Goal: Information Seeking & Learning: Learn about a topic

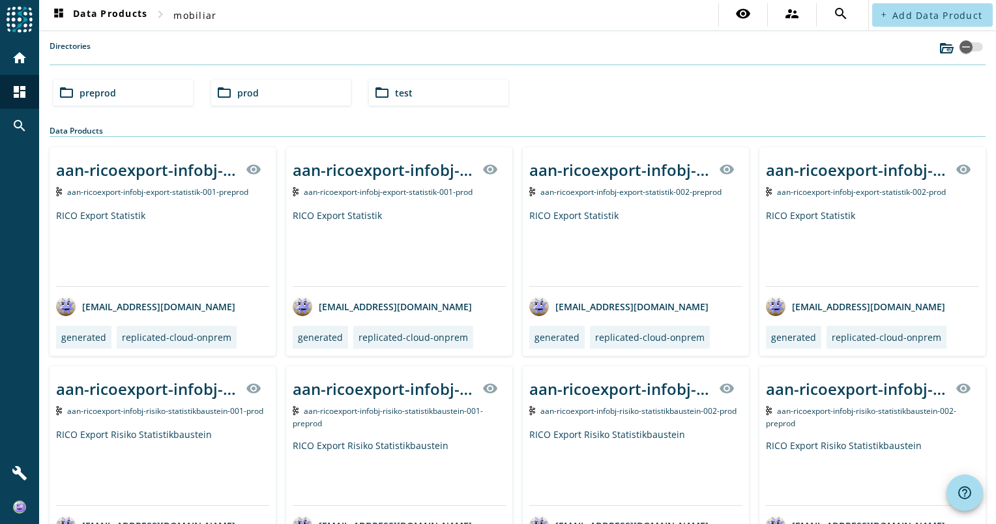
click at [298, 94] on div "folder_open prod" at bounding box center [281, 93] width 140 height 26
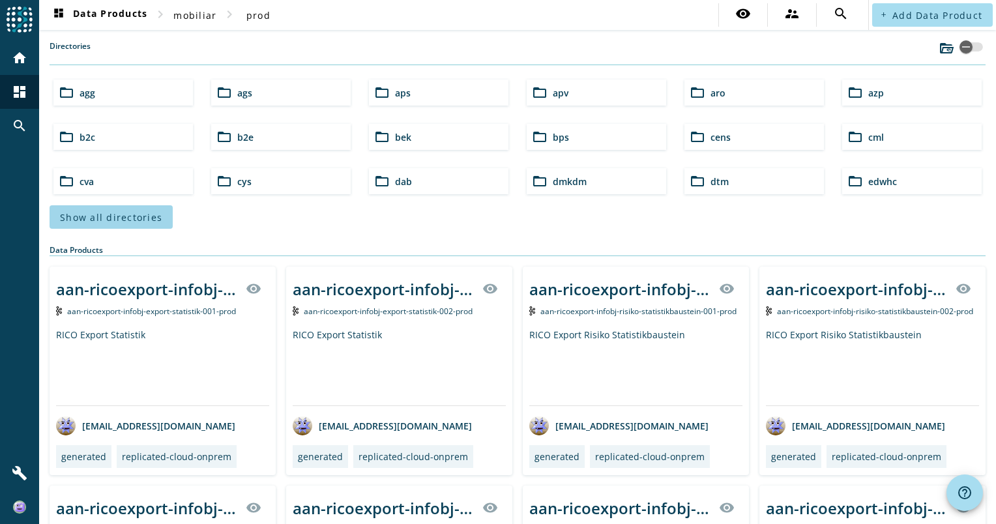
click at [133, 213] on span "Show all directories" at bounding box center [111, 217] width 102 height 12
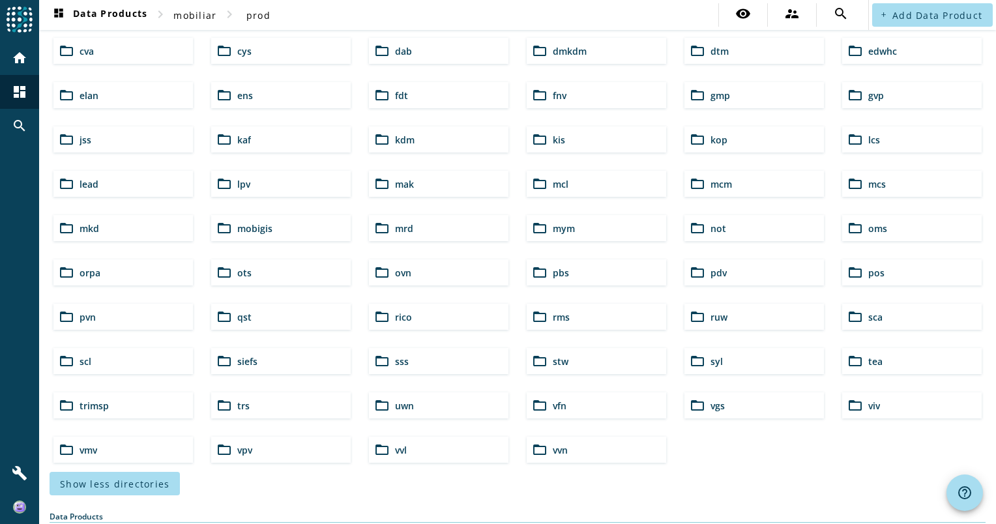
scroll to position [196, 0]
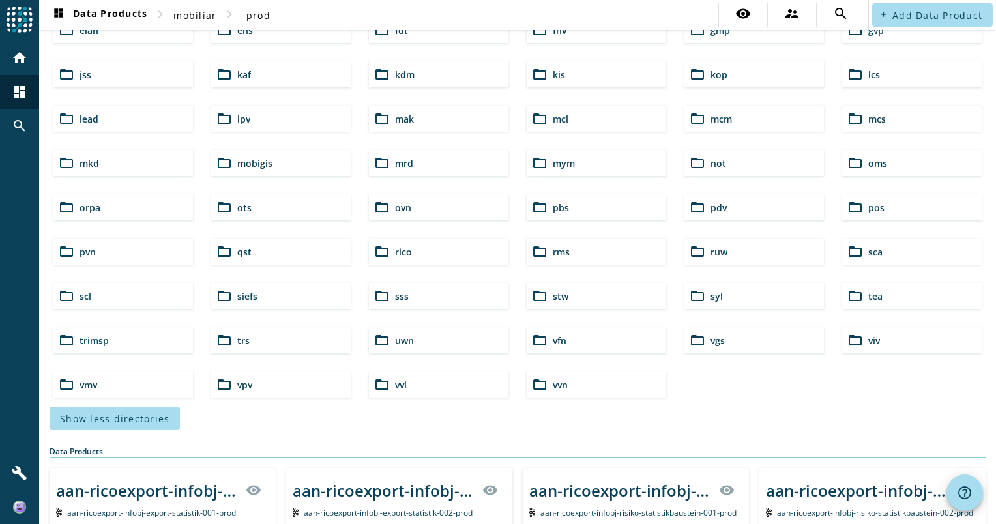
click at [542, 74] on mat-icon "folder_open" at bounding box center [540, 75] width 16 height 16
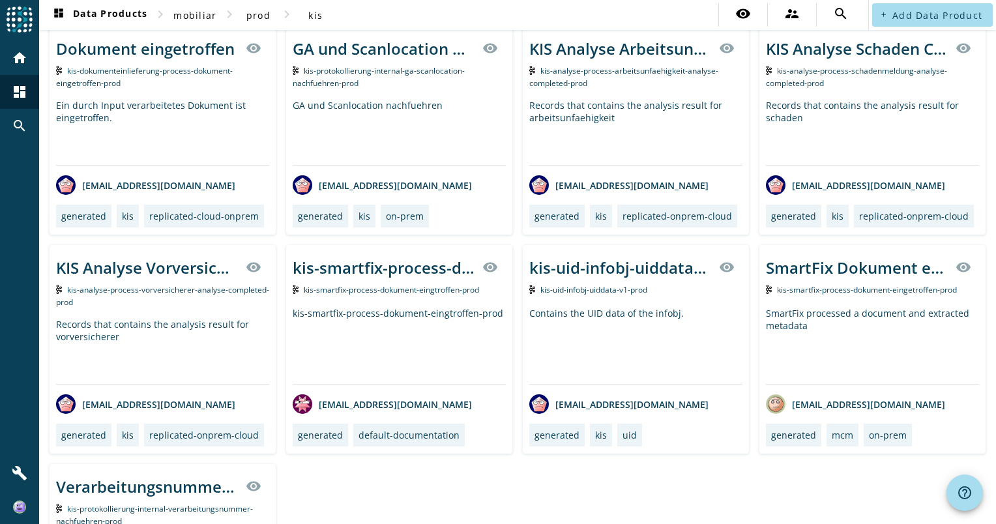
scroll to position [65, 0]
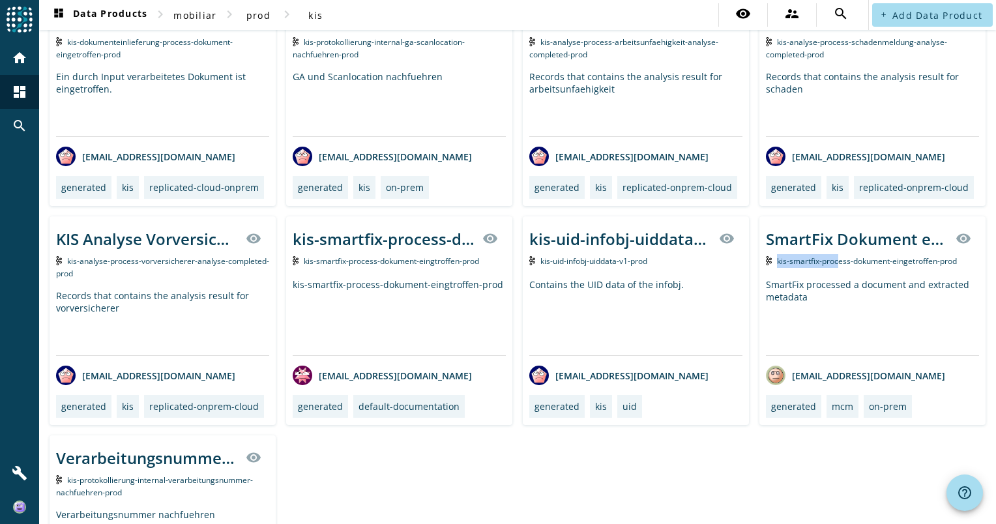
drag, startPoint x: 769, startPoint y: 261, endPoint x: 830, endPoint y: 259, distance: 61.3
click at [830, 259] on div "kis-smartfix-process-dokument-eingetroffen-prod" at bounding box center [872, 261] width 213 height 14
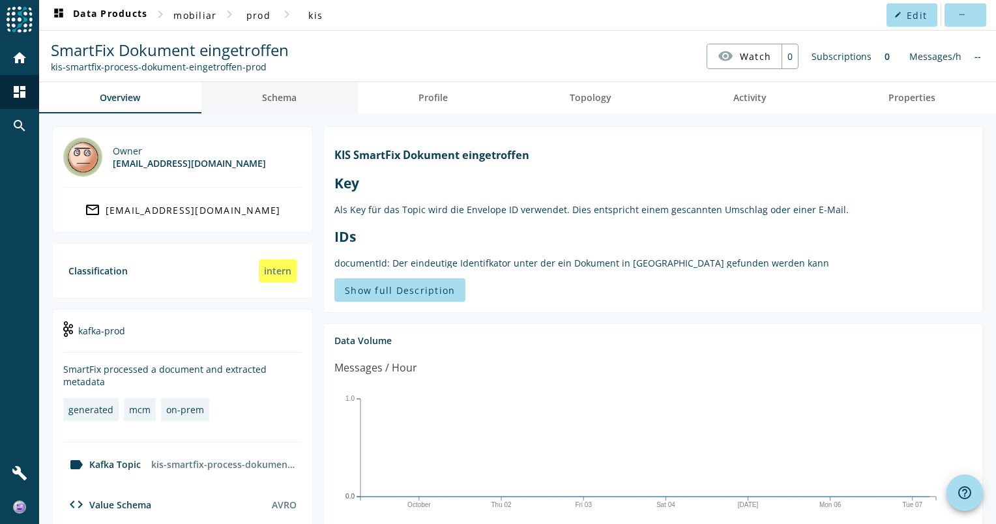
click at [299, 102] on link "Schema" at bounding box center [279, 97] width 156 height 31
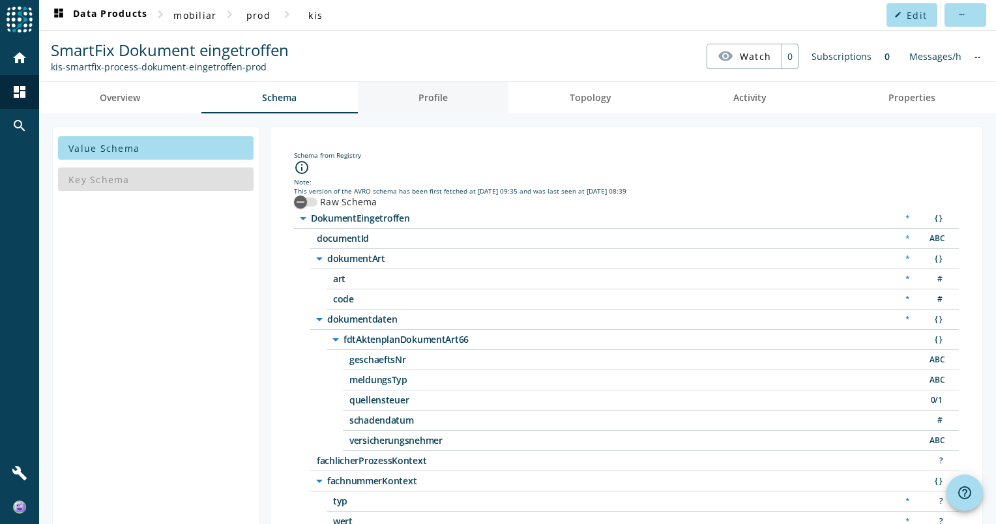
click at [443, 89] on span "Profile" at bounding box center [433, 97] width 29 height 31
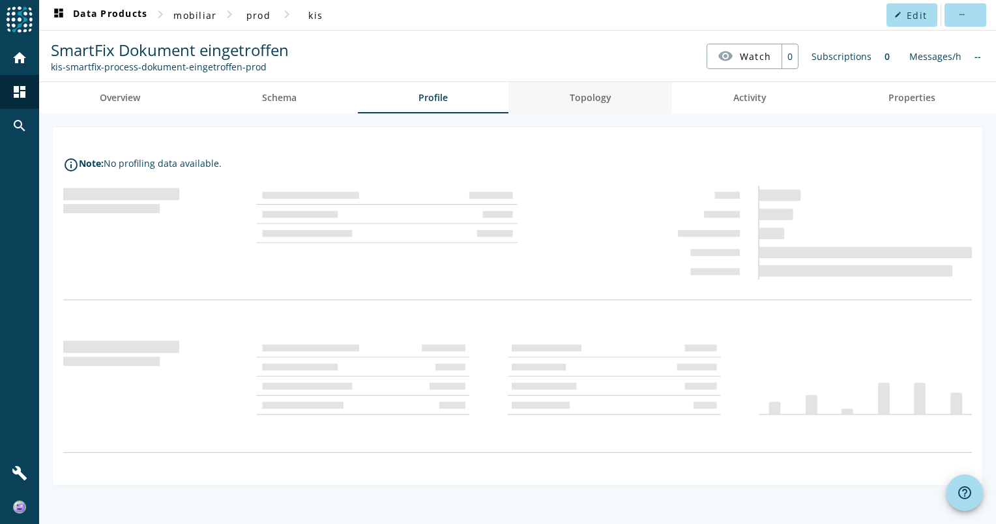
click at [575, 103] on span "Topology" at bounding box center [591, 97] width 42 height 31
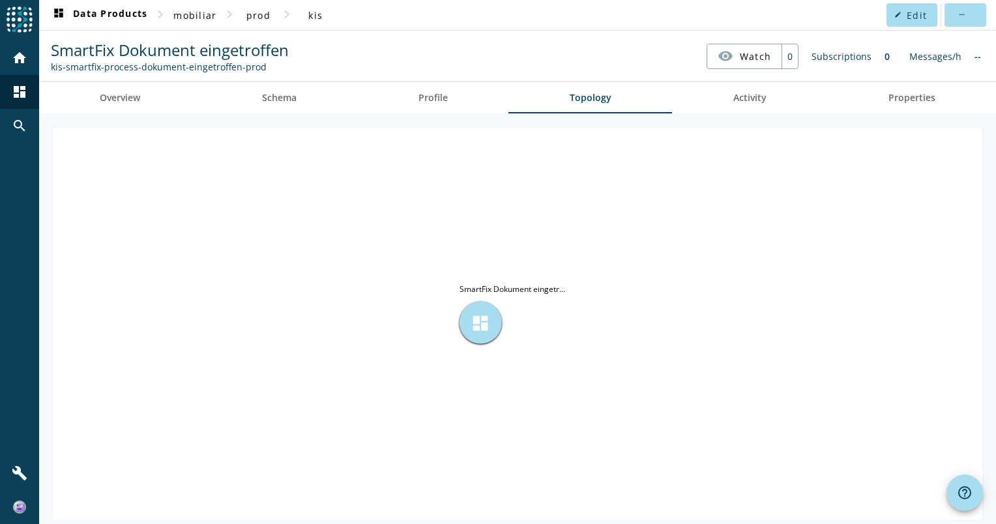
click at [488, 329] on span "dashboard" at bounding box center [481, 323] width 20 height 20
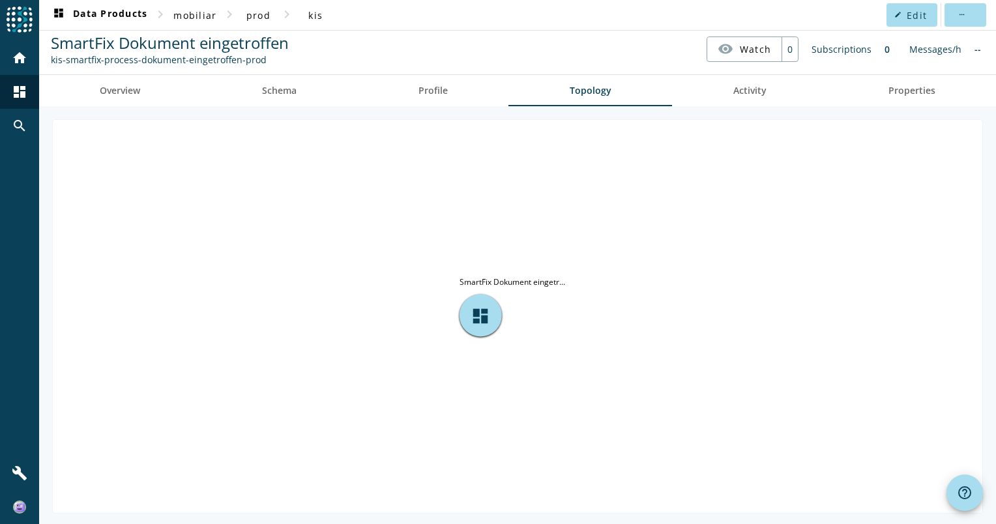
scroll to position [9, 0]
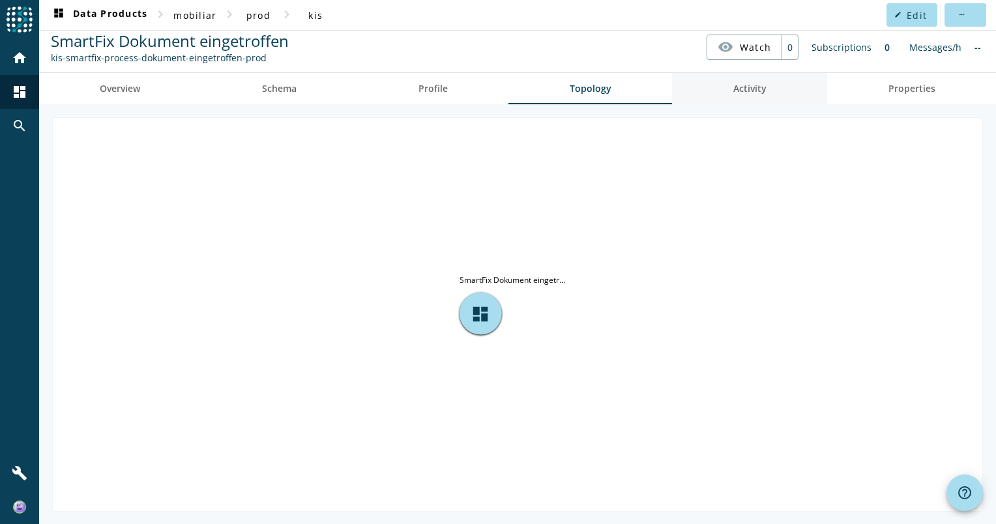
click at [767, 90] on link "Activity" at bounding box center [749, 88] width 155 height 31
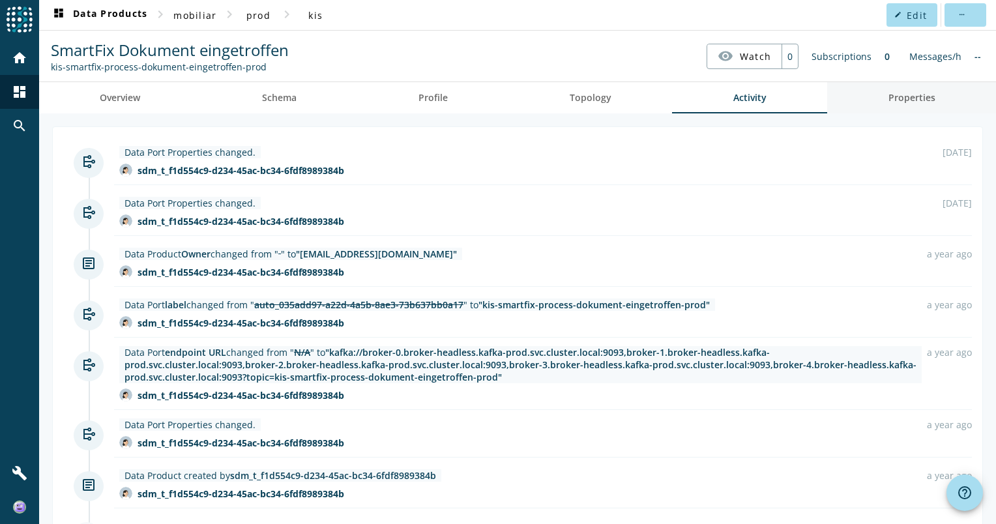
click at [908, 98] on span "Properties" at bounding box center [912, 97] width 47 height 9
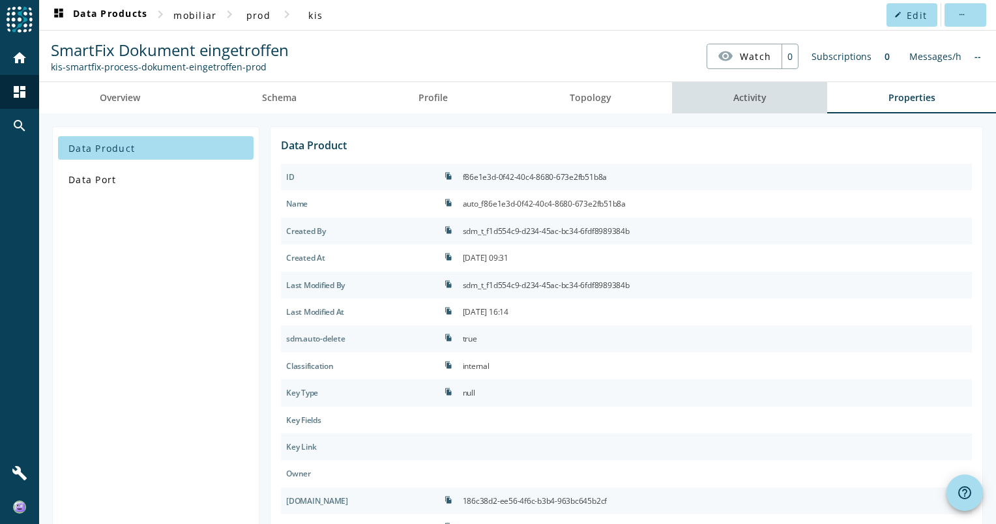
click at [764, 107] on link "Activity" at bounding box center [749, 97] width 155 height 31
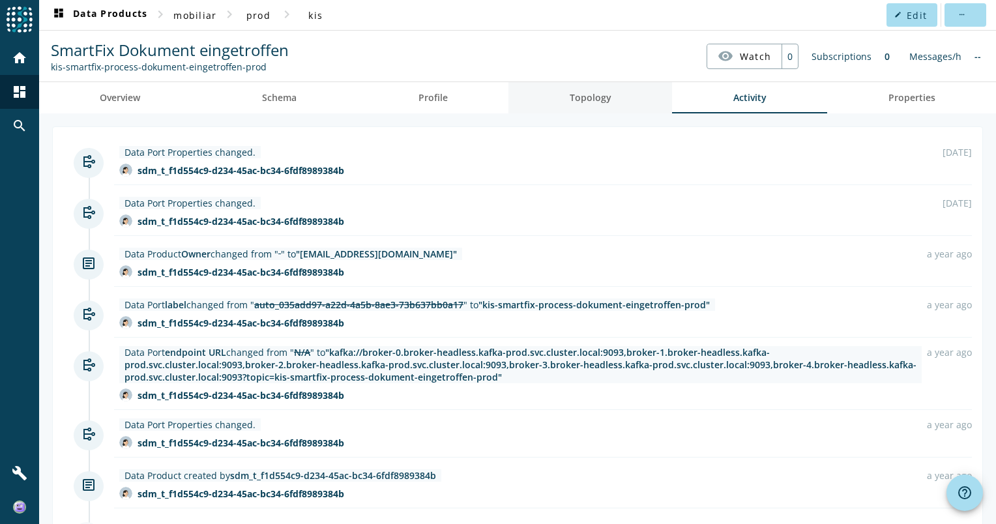
click at [597, 93] on span "Topology" at bounding box center [591, 97] width 42 height 9
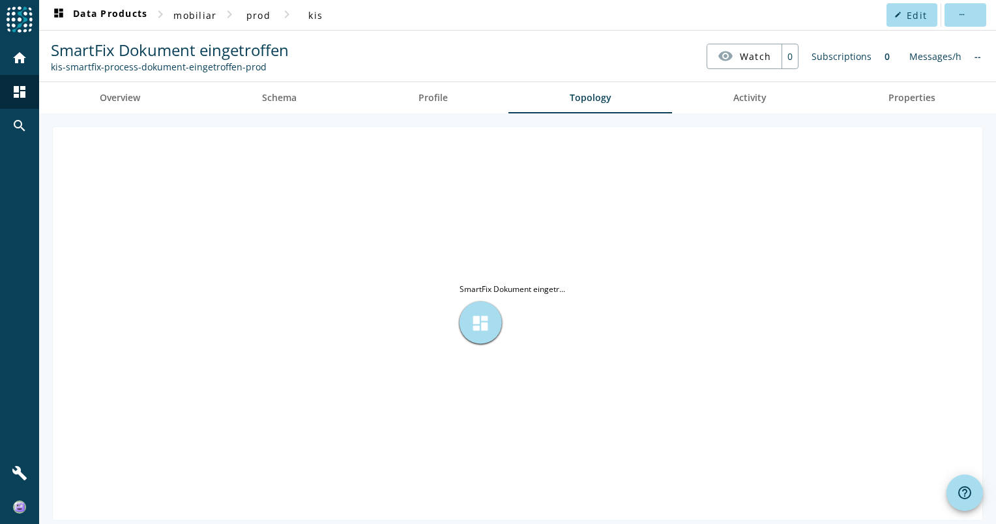
click at [492, 329] on div "dashboard" at bounding box center [481, 323] width 42 height 42
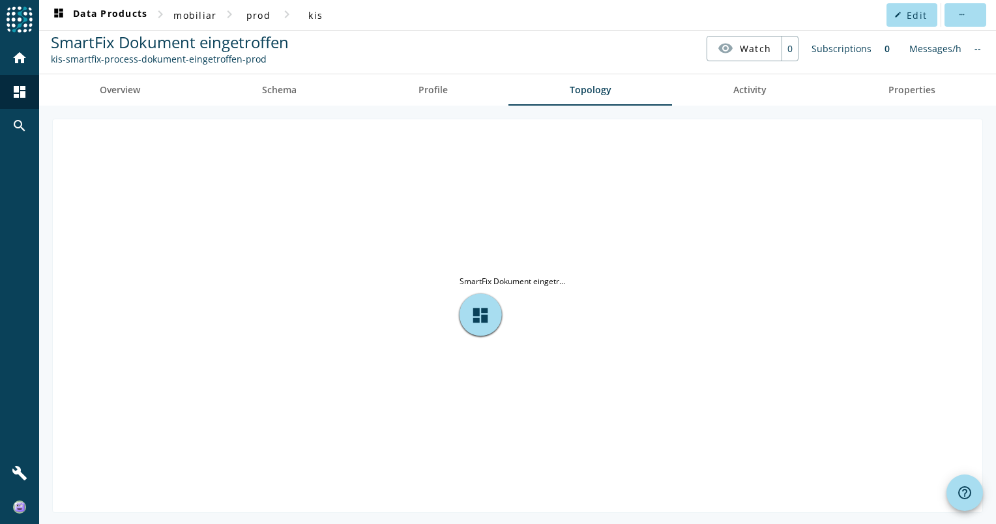
scroll to position [9, 0]
click at [428, 97] on span "Profile" at bounding box center [433, 88] width 29 height 31
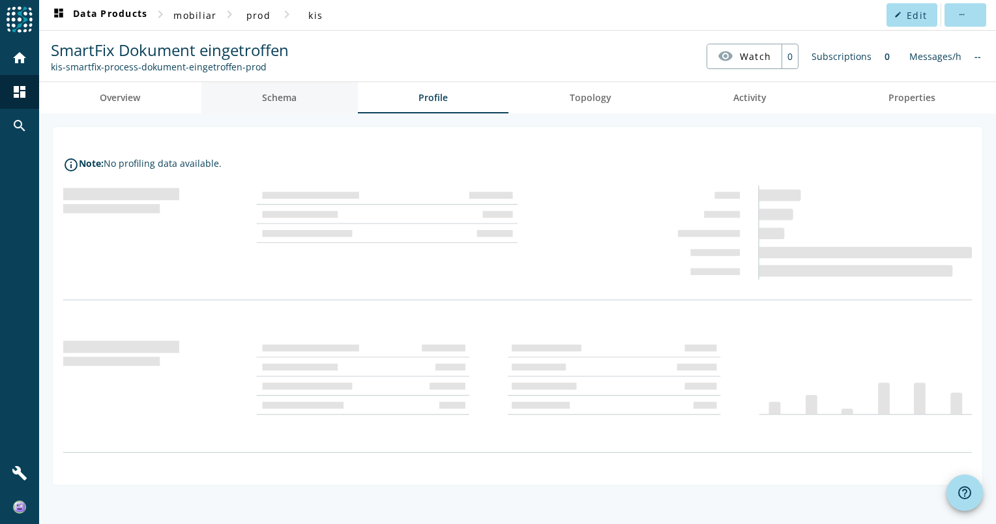
click at [292, 94] on span "Schema" at bounding box center [279, 97] width 35 height 9
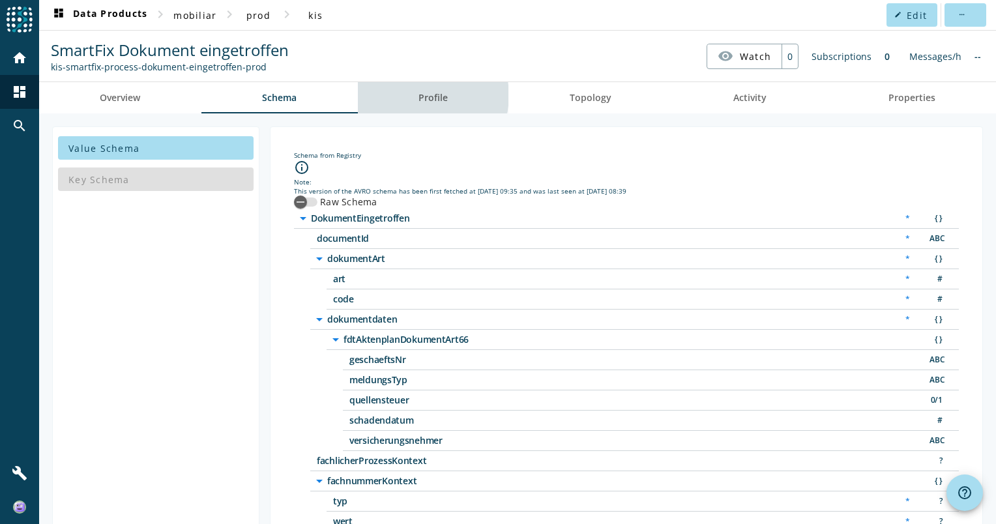
click at [425, 95] on span "Profile" at bounding box center [433, 97] width 29 height 9
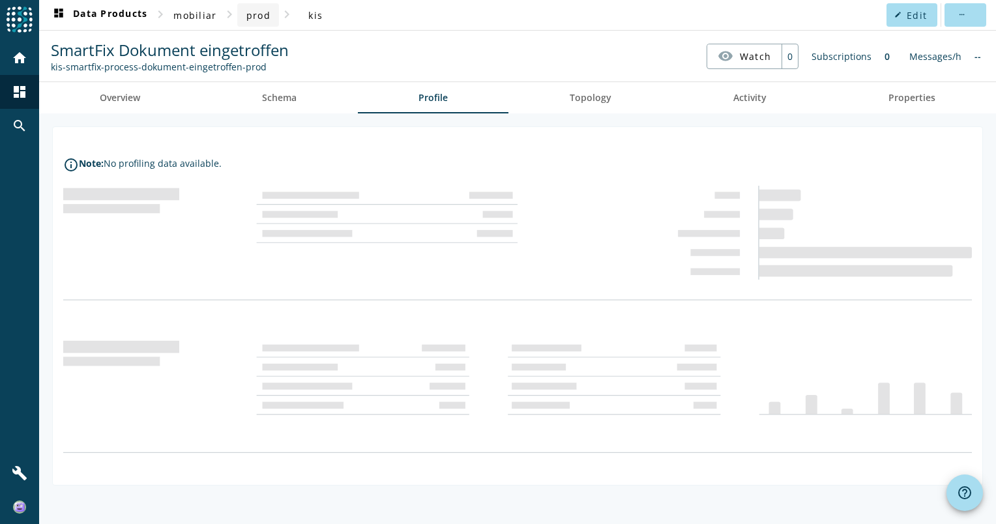
click at [250, 16] on span "prod" at bounding box center [258, 15] width 24 height 12
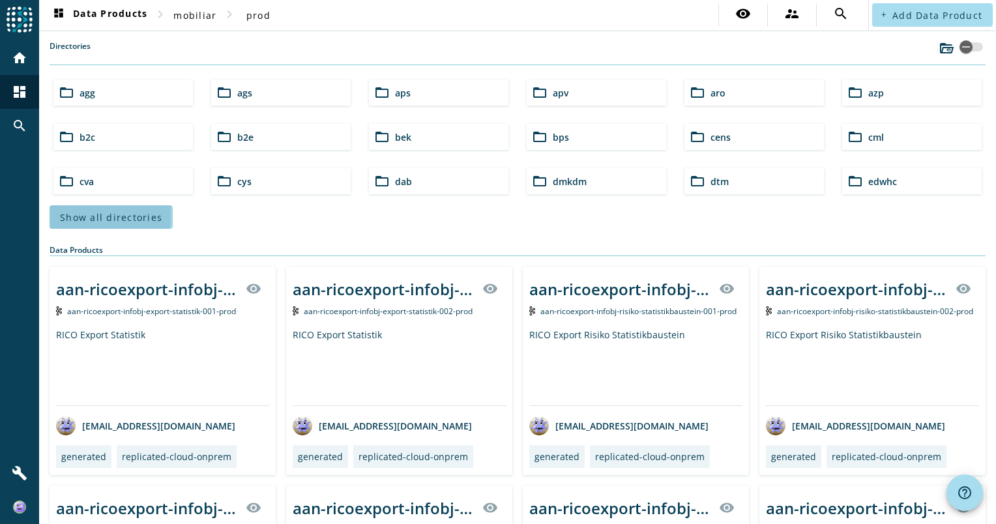
click at [63, 214] on span "Show all directories" at bounding box center [111, 217] width 102 height 12
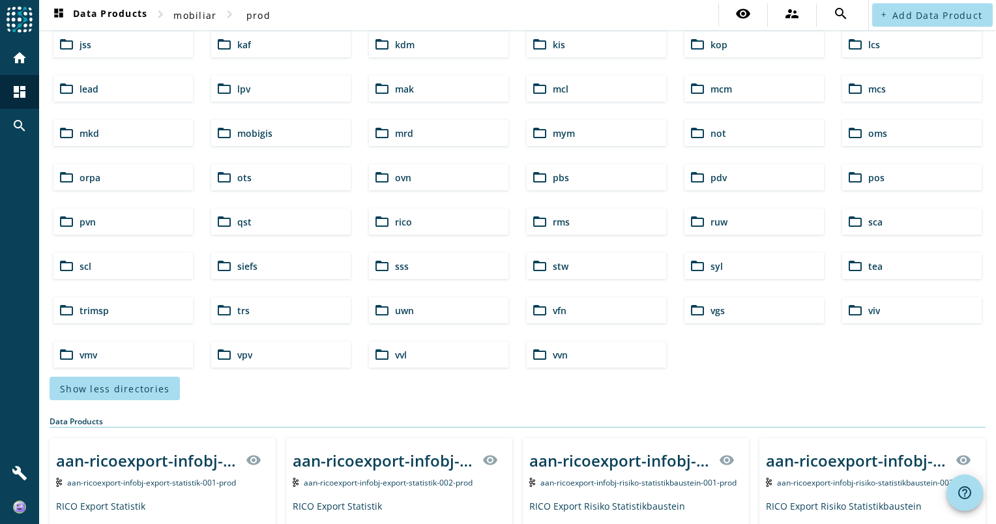
scroll to position [196, 0]
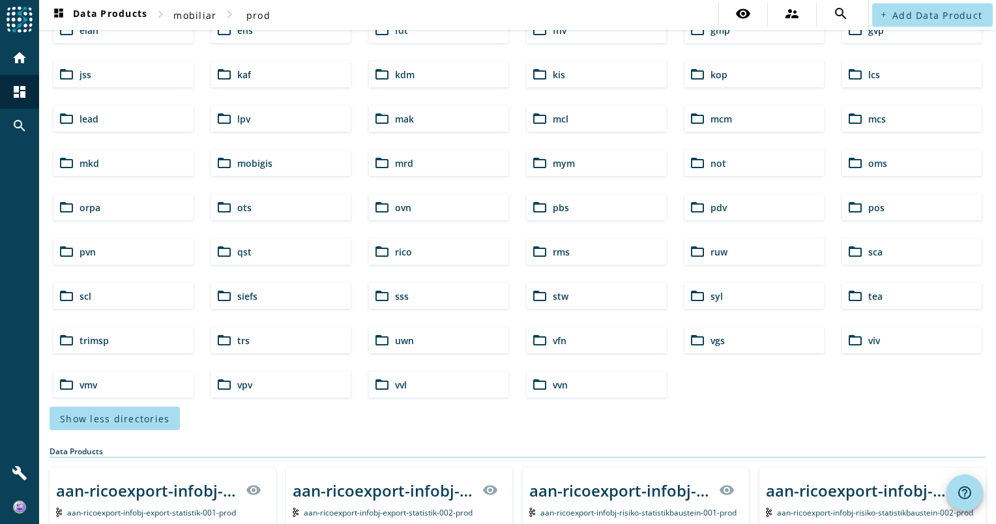
click at [720, 117] on span "mcm" at bounding box center [722, 119] width 22 height 12
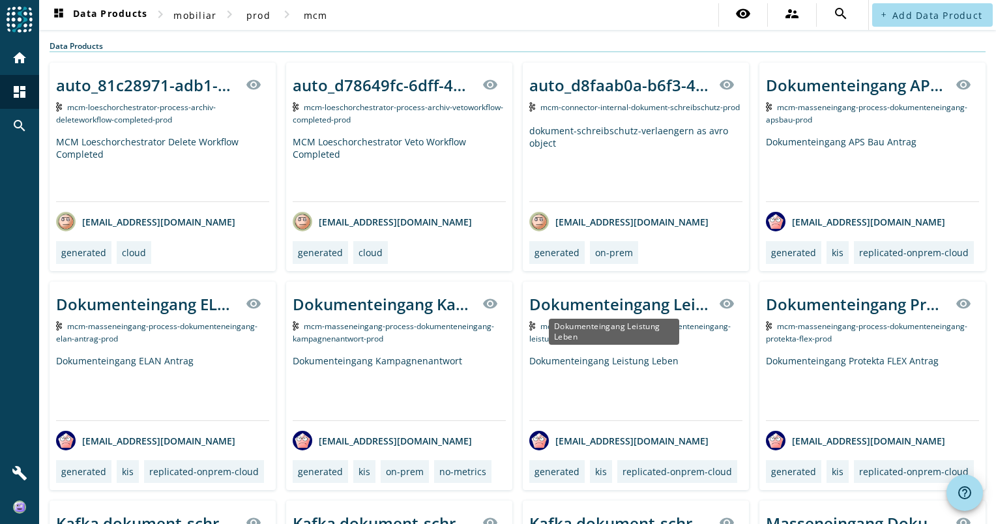
click at [597, 304] on div "Dokumenteingang Leistung Leben" at bounding box center [620, 304] width 182 height 22
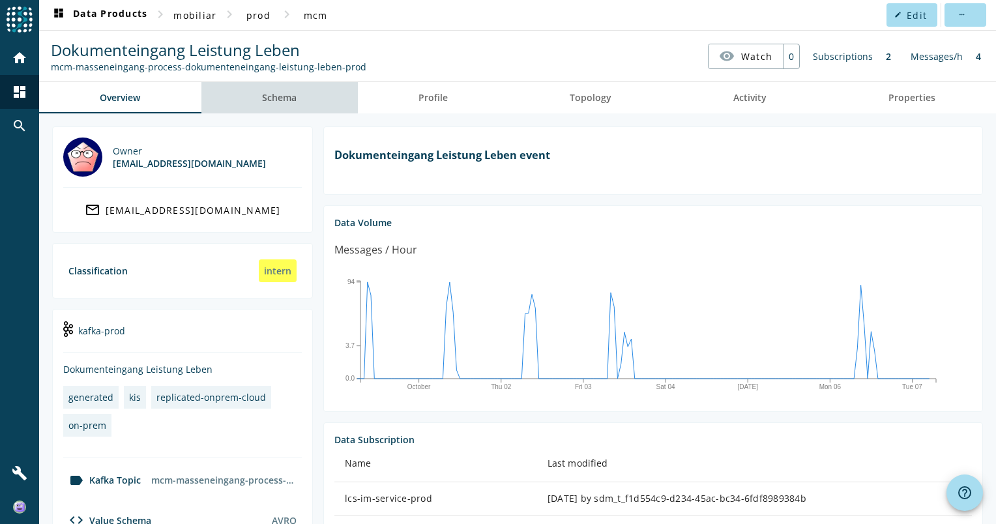
click at [288, 95] on span "Schema" at bounding box center [279, 97] width 35 height 9
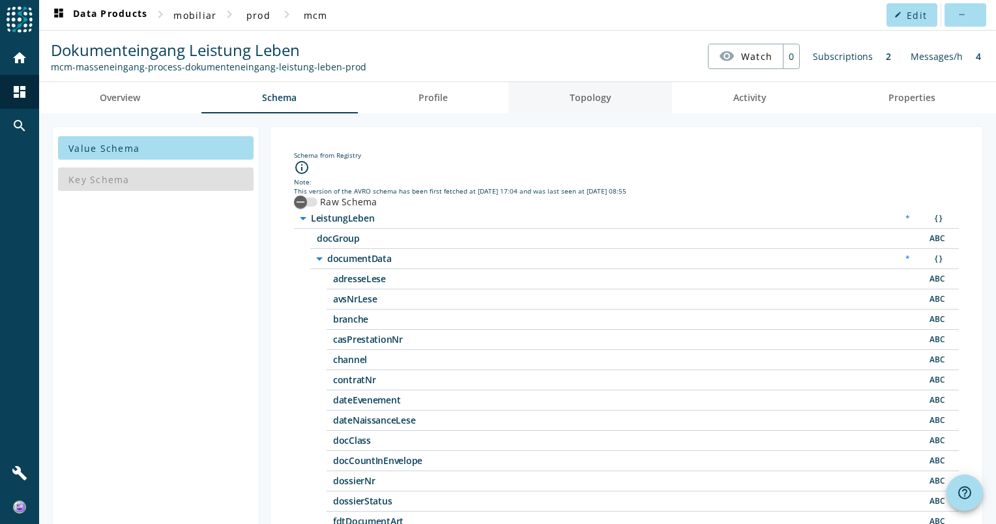
click at [595, 97] on span "Topology" at bounding box center [591, 97] width 42 height 9
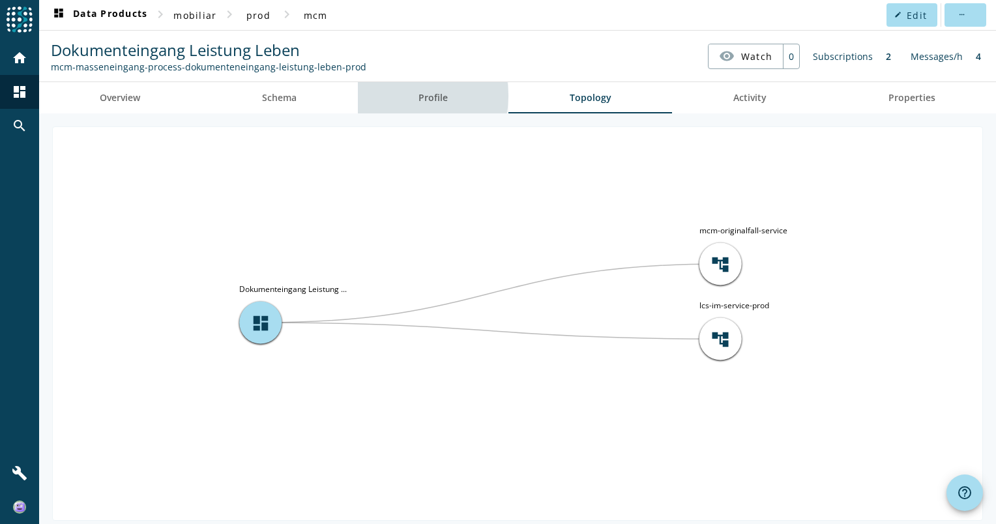
click at [400, 96] on link "Profile" at bounding box center [433, 97] width 151 height 31
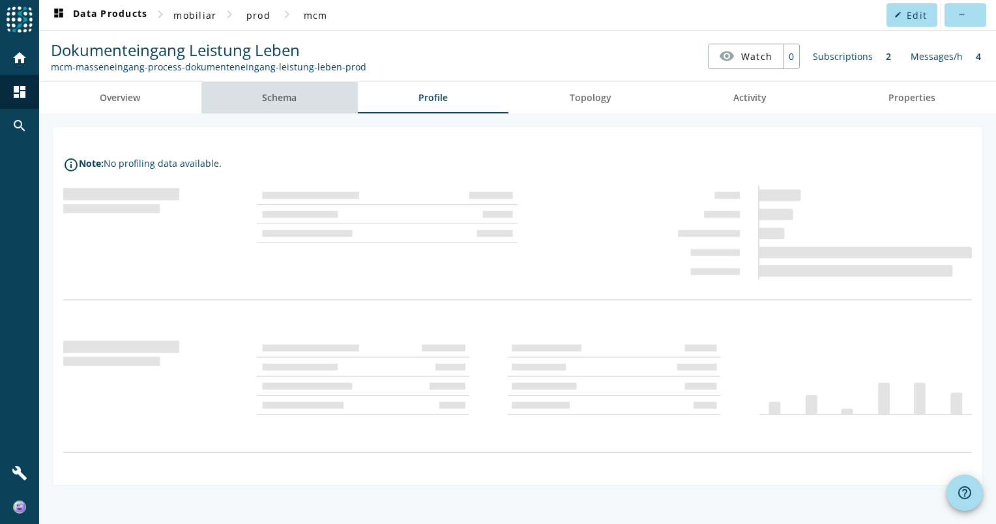
click at [308, 93] on link "Schema" at bounding box center [279, 97] width 156 height 31
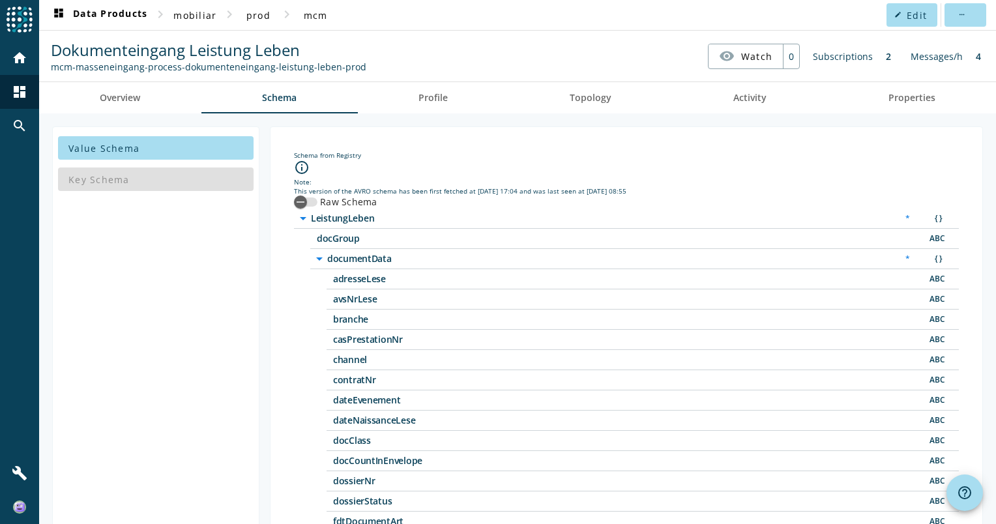
click at [340, 67] on div "mcm-masseneingang-process-dokumenteneingang-leistung-leben-prod" at bounding box center [209, 67] width 316 height 12
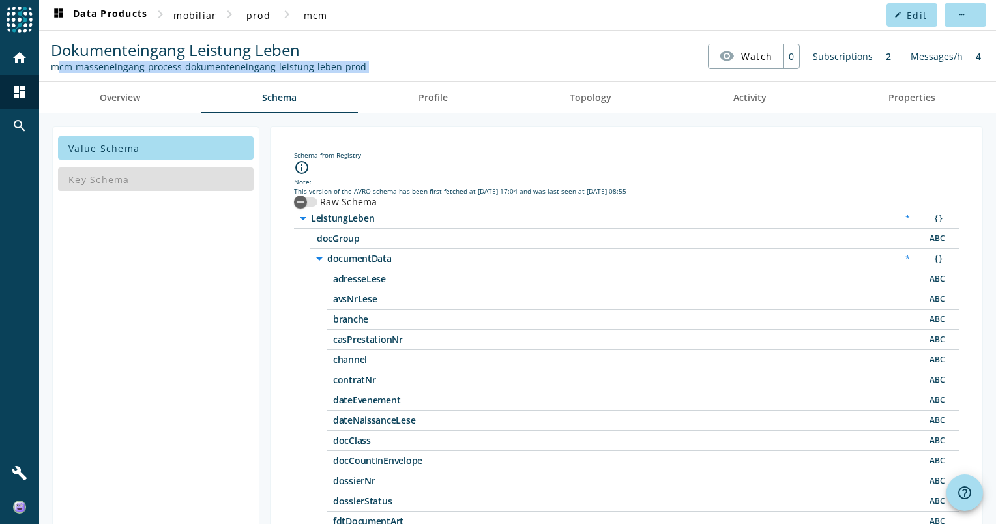
click at [340, 67] on div "mcm-masseneingang-process-dokumenteneingang-leistung-leben-prod" at bounding box center [209, 67] width 316 height 12
copy nav "mcm-masseneingang-process-dokumenteneingang-leistung-leben-prod visibility Watch"
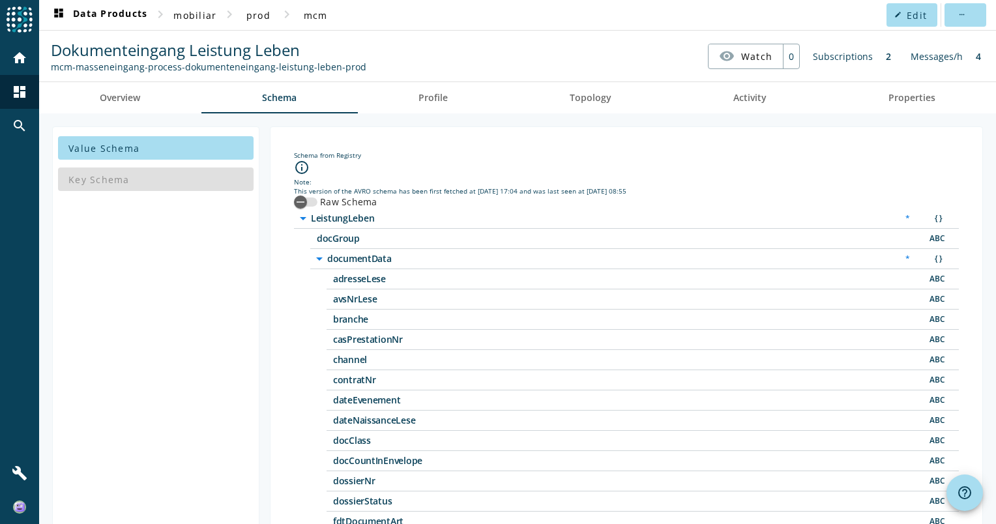
click at [322, 261] on icon "arrow_drop_down" at bounding box center [320, 259] width 16 height 16
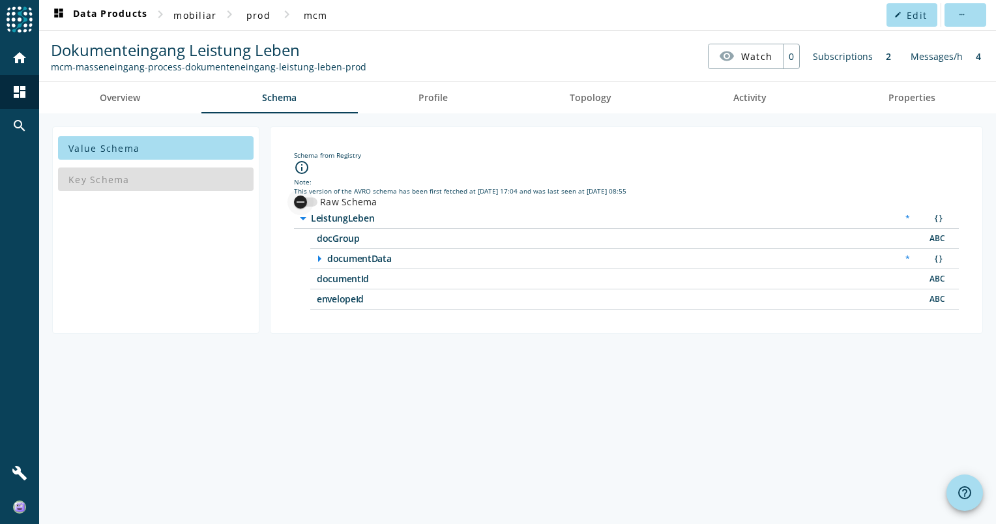
click at [299, 196] on icon "button" at bounding box center [301, 202] width 12 height 12
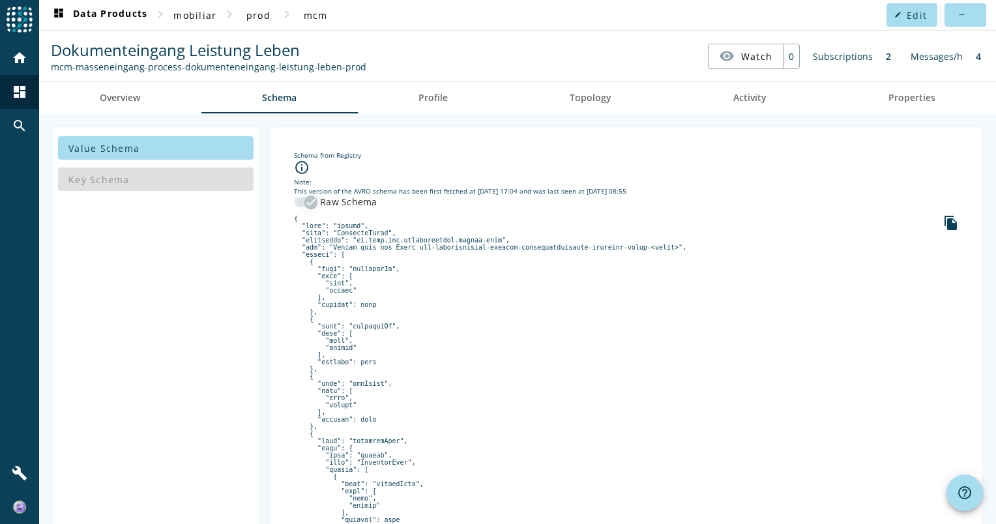
click at [303, 205] on div "button" at bounding box center [311, 202] width 26 height 26
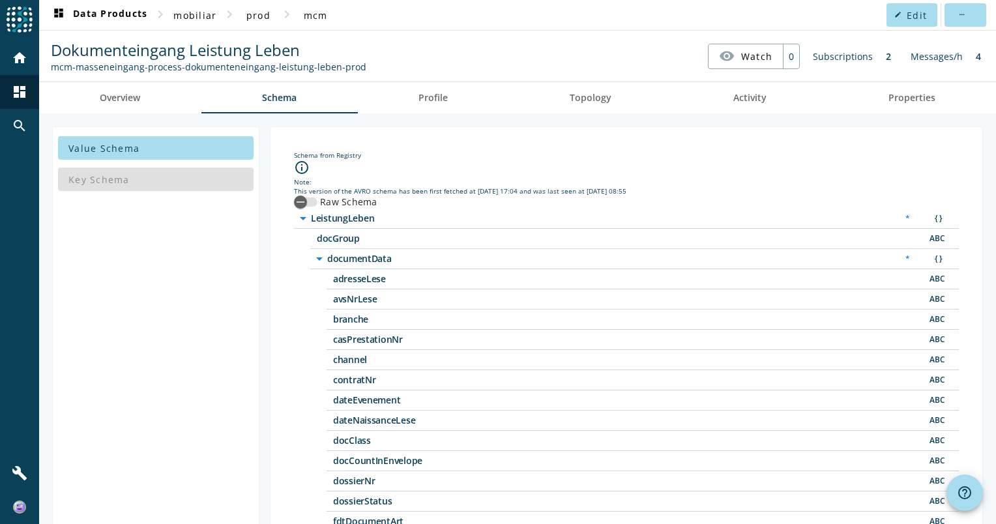
click at [317, 259] on icon "arrow_drop_down" at bounding box center [320, 259] width 16 height 16
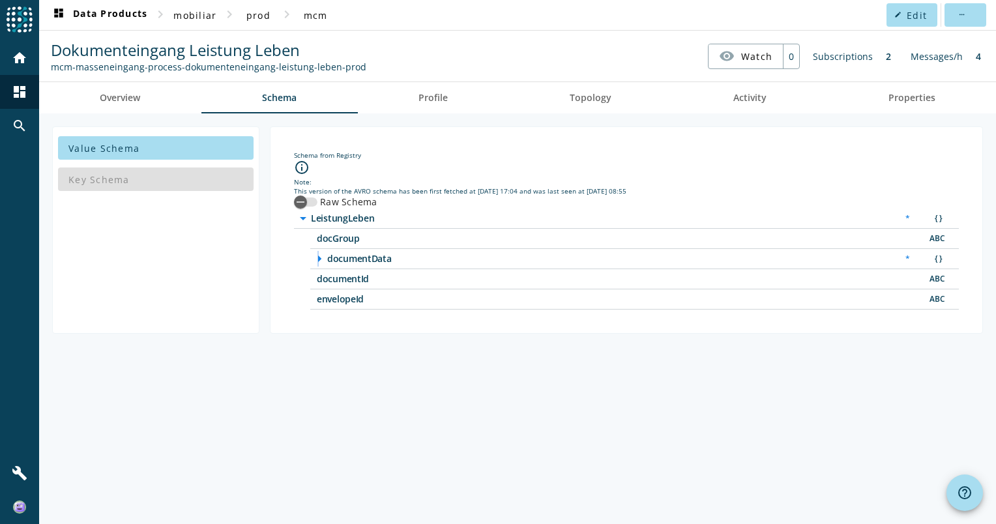
click at [316, 260] on icon "arrow_right" at bounding box center [320, 259] width 16 height 16
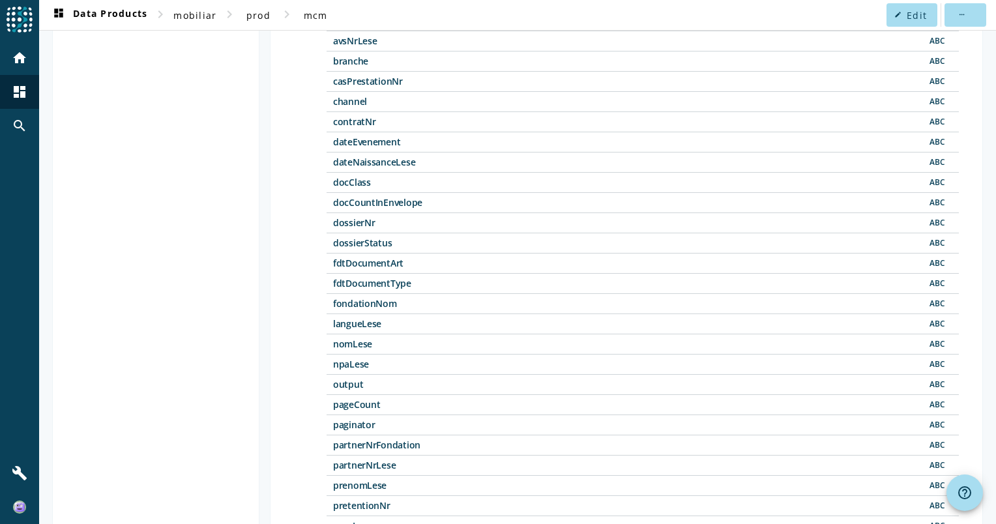
scroll to position [261, 0]
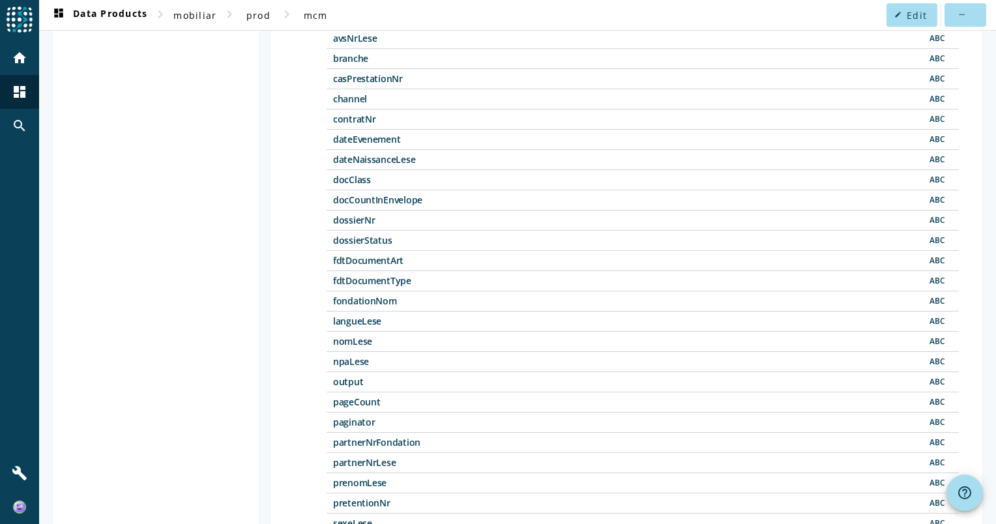
drag, startPoint x: 341, startPoint y: 159, endPoint x: 451, endPoint y: 155, distance: 110.3
click at [451, 155] on span "dateNaissanceLese" at bounding box center [496, 159] width 326 height 9
click at [252, 238] on div "Value Schema Key Schema" at bounding box center [155, 283] width 207 height 834
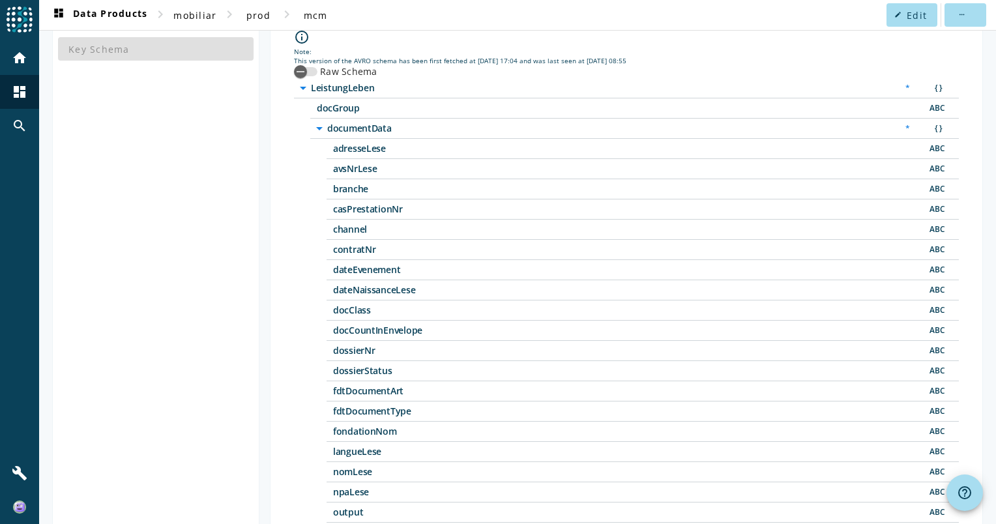
scroll to position [0, 0]
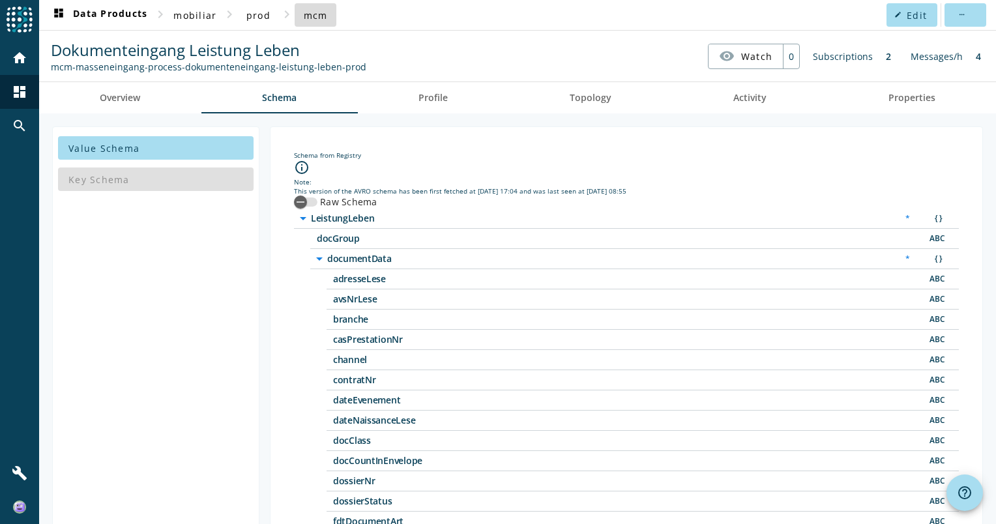
click at [316, 17] on span "mcm" at bounding box center [316, 15] width 24 height 12
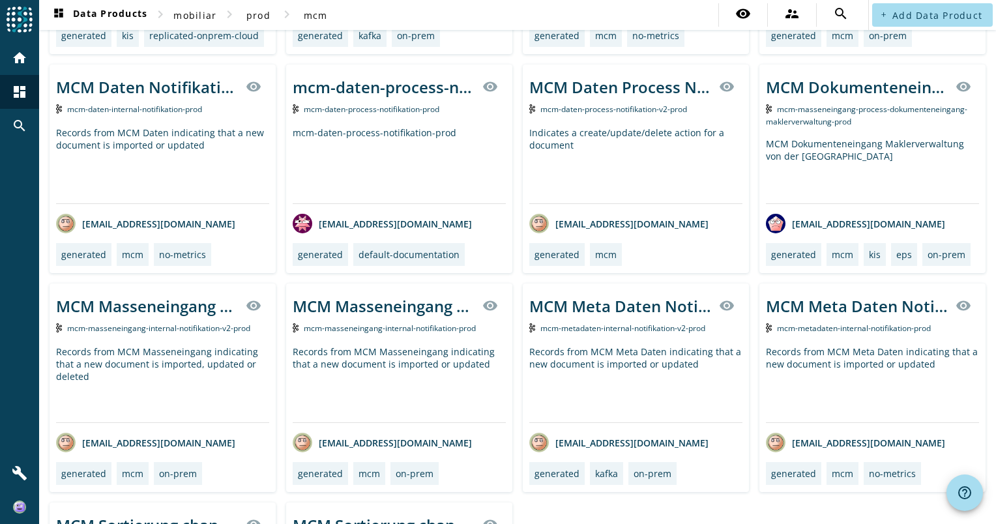
scroll to position [782, 0]
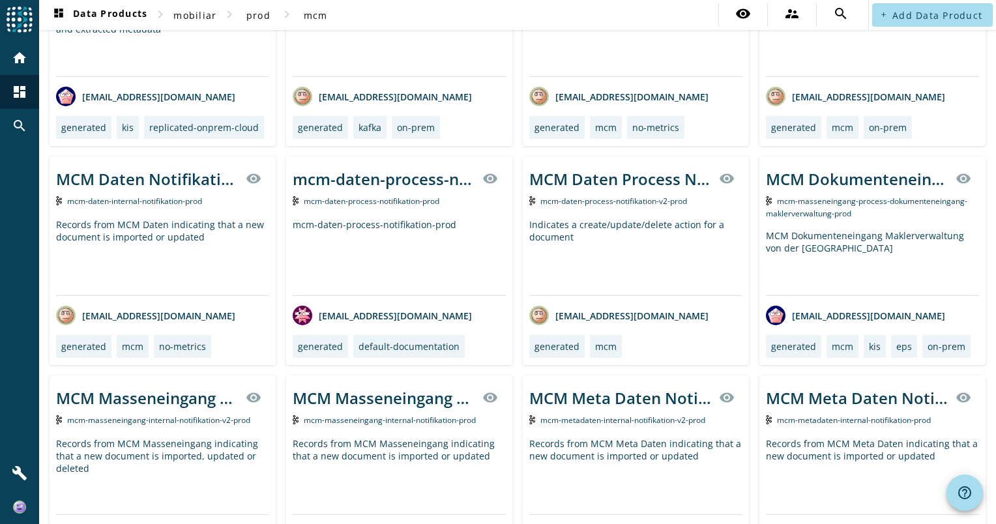
click at [439, 226] on div "mcm-daten-process-notifikation-prod" at bounding box center [399, 256] width 213 height 77
